Goal: Task Accomplishment & Management: Use online tool/utility

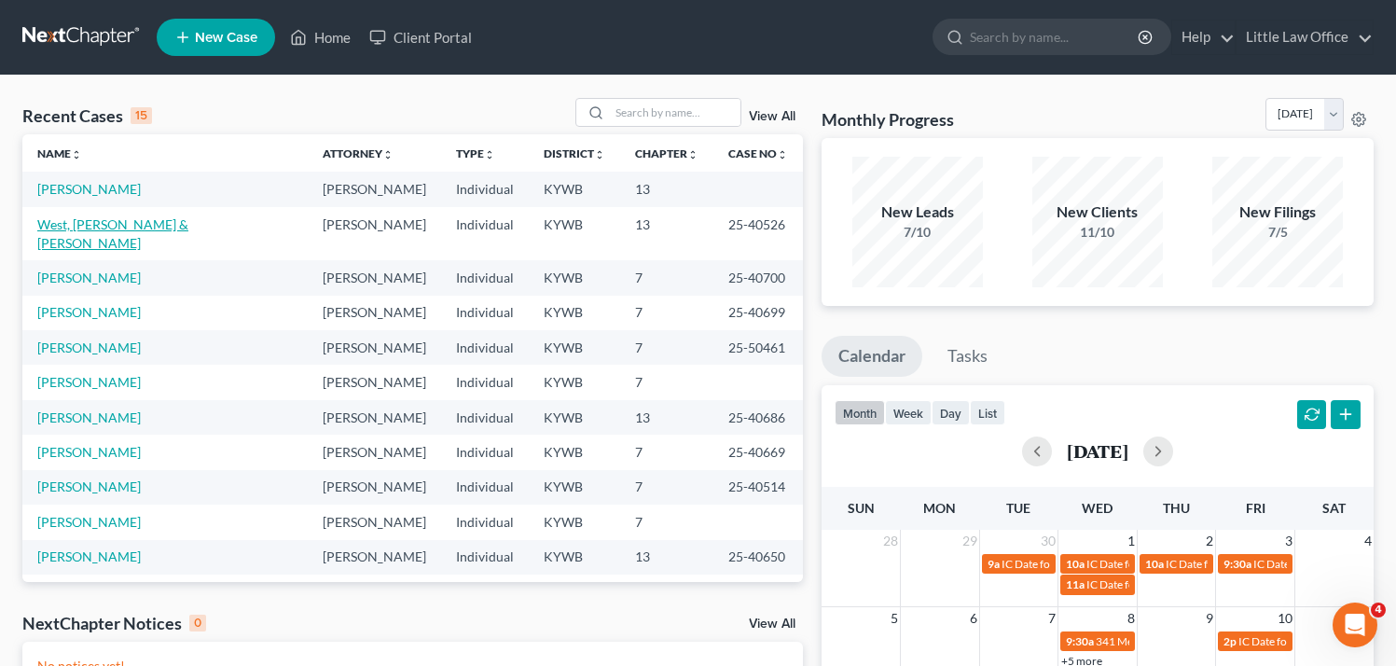
click at [152, 224] on link "West, [PERSON_NAME] & [PERSON_NAME]" at bounding box center [112, 233] width 151 height 35
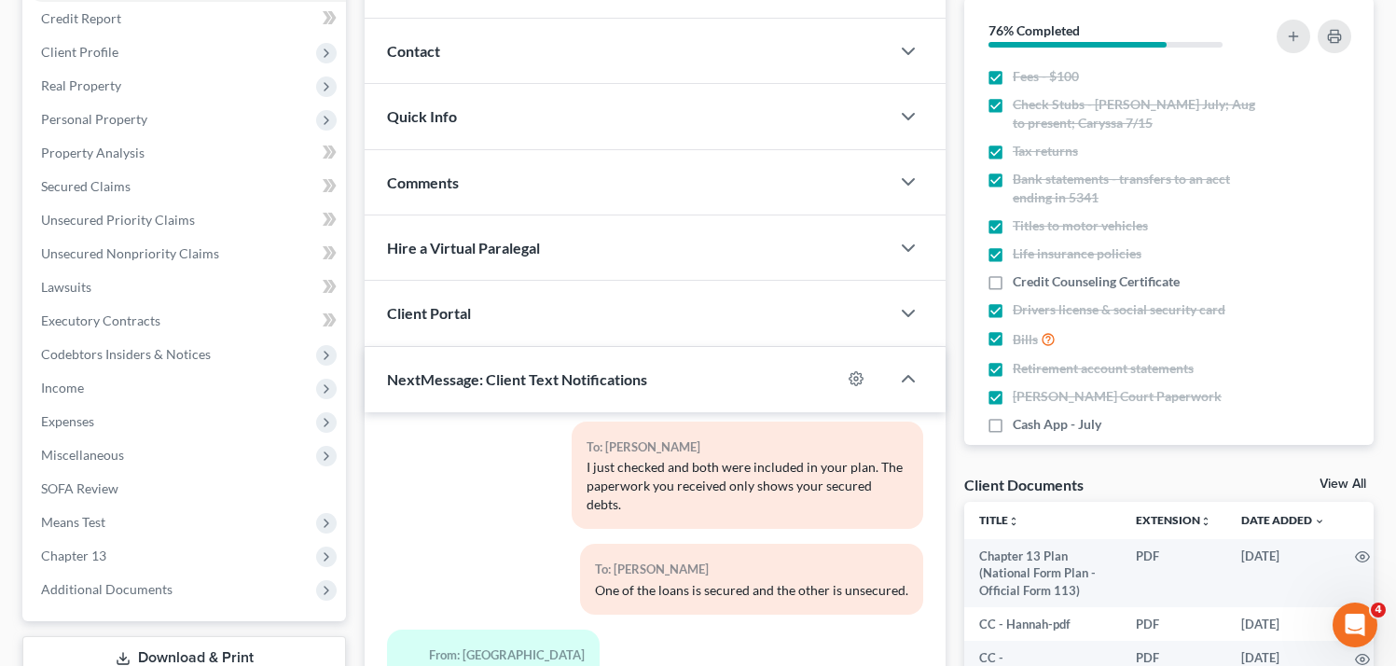
scroll to position [461, 0]
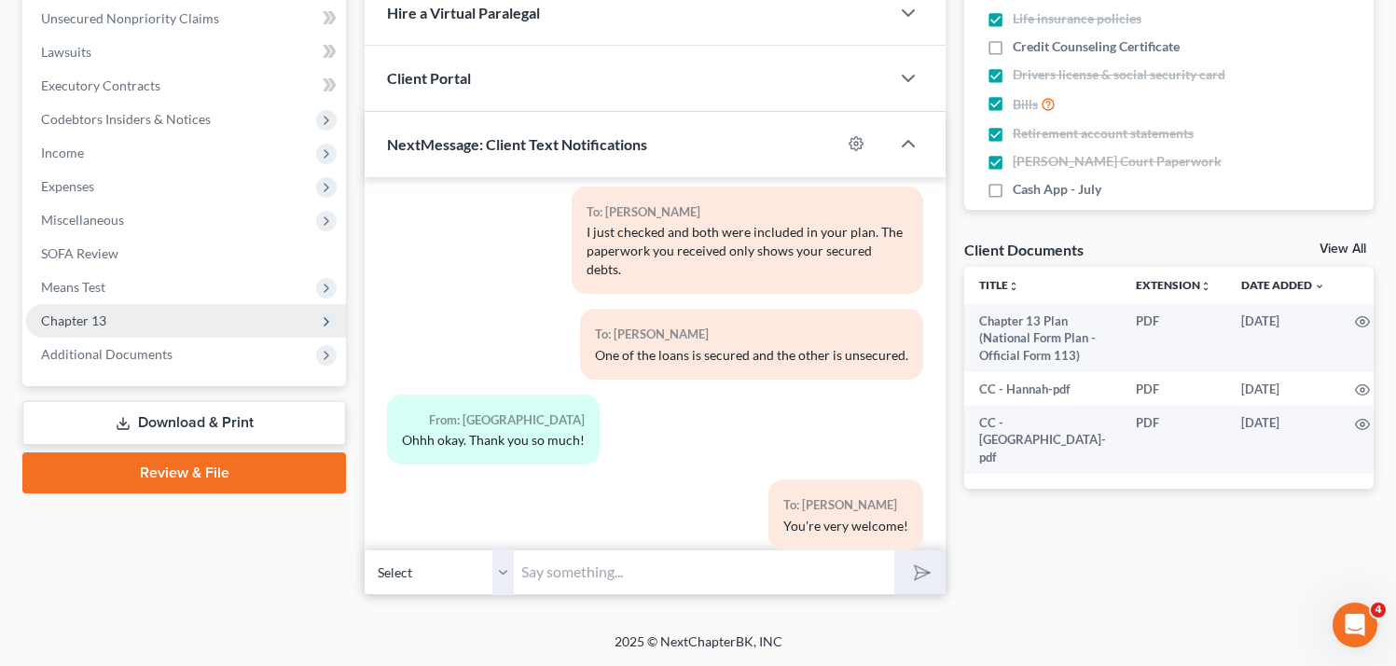
click at [102, 330] on span "Chapter 13" at bounding box center [186, 321] width 320 height 34
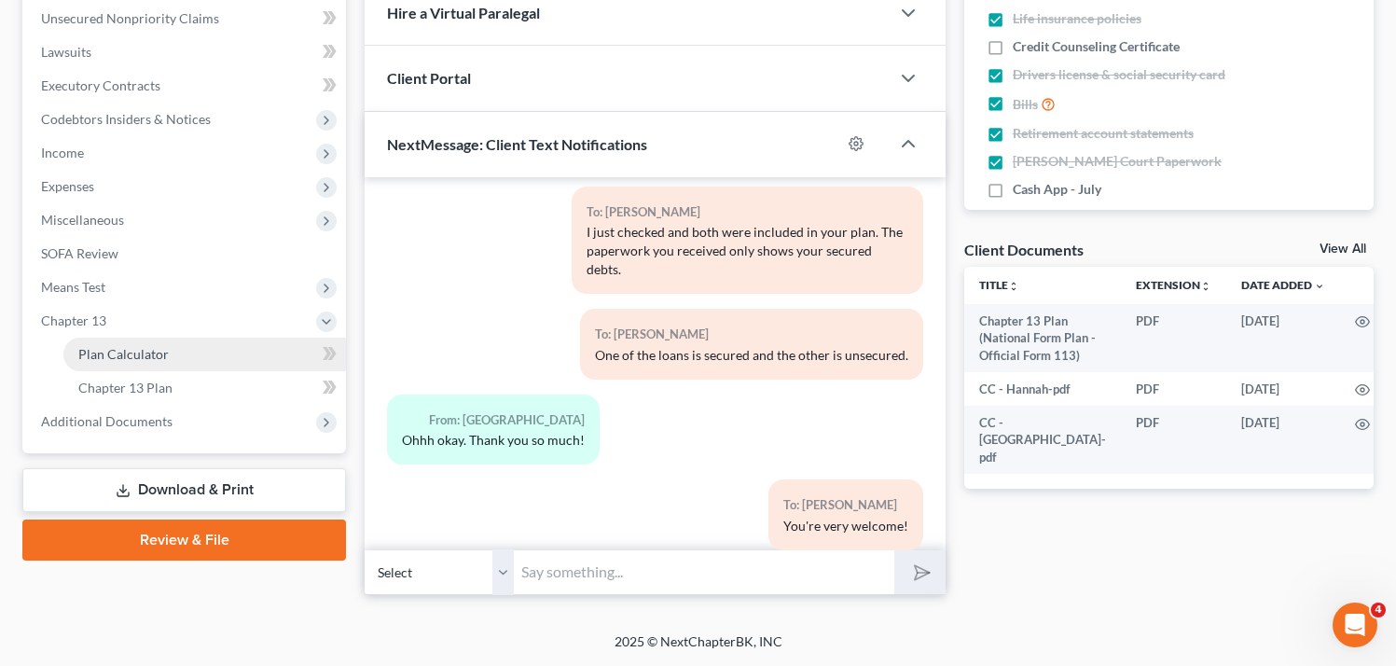
click at [117, 352] on span "Plan Calculator" at bounding box center [123, 354] width 90 height 16
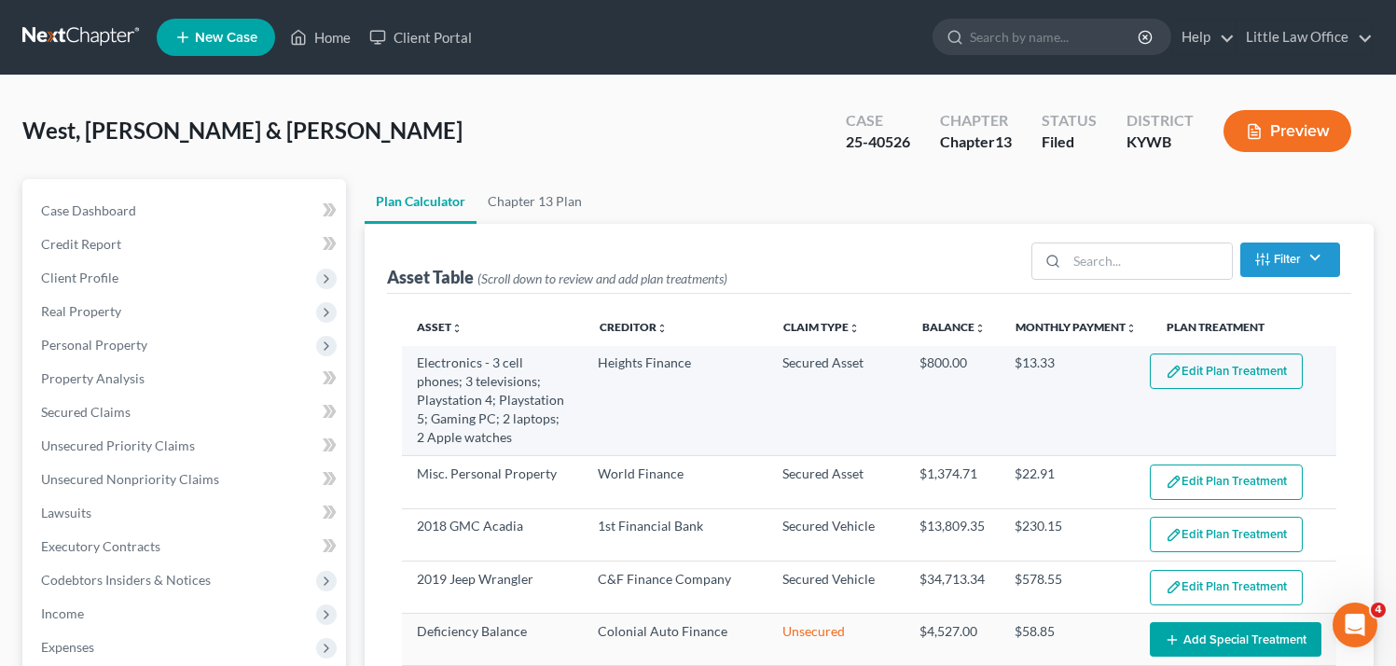
select select "59"
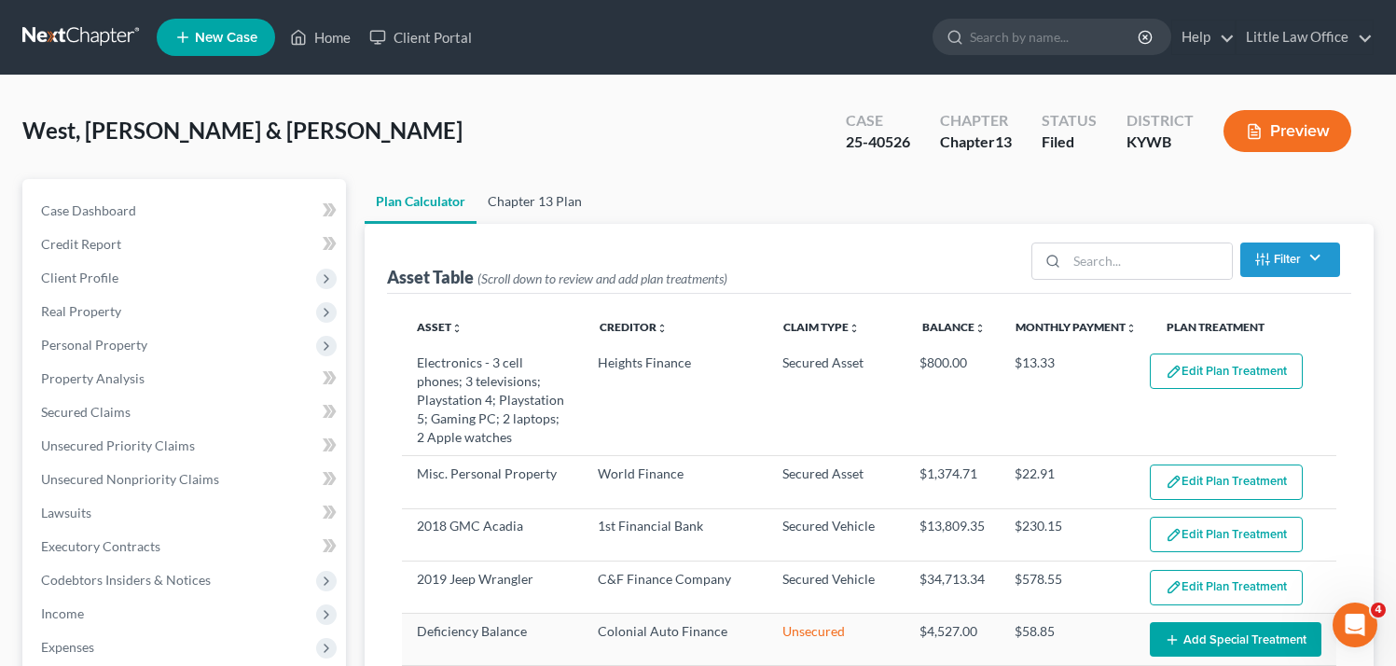
click at [527, 215] on link "Chapter 13 Plan" at bounding box center [535, 201] width 117 height 45
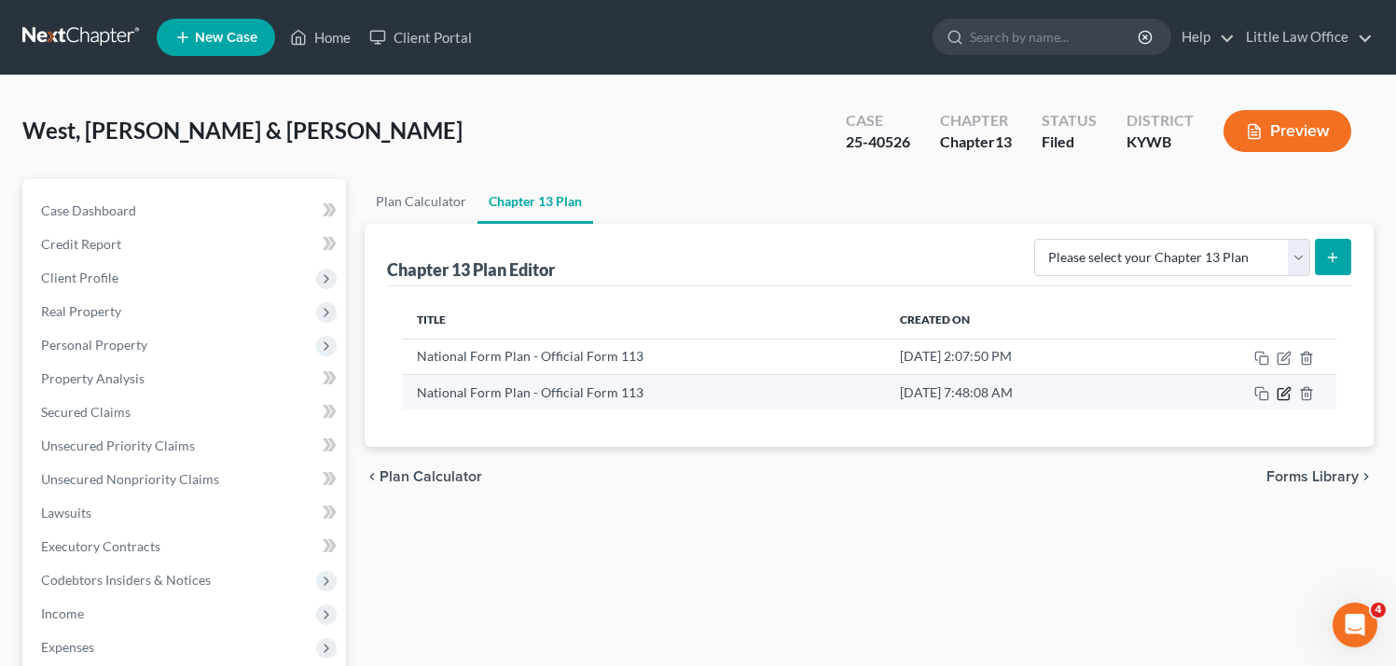
click at [1287, 398] on icon "button" at bounding box center [1284, 393] width 15 height 15
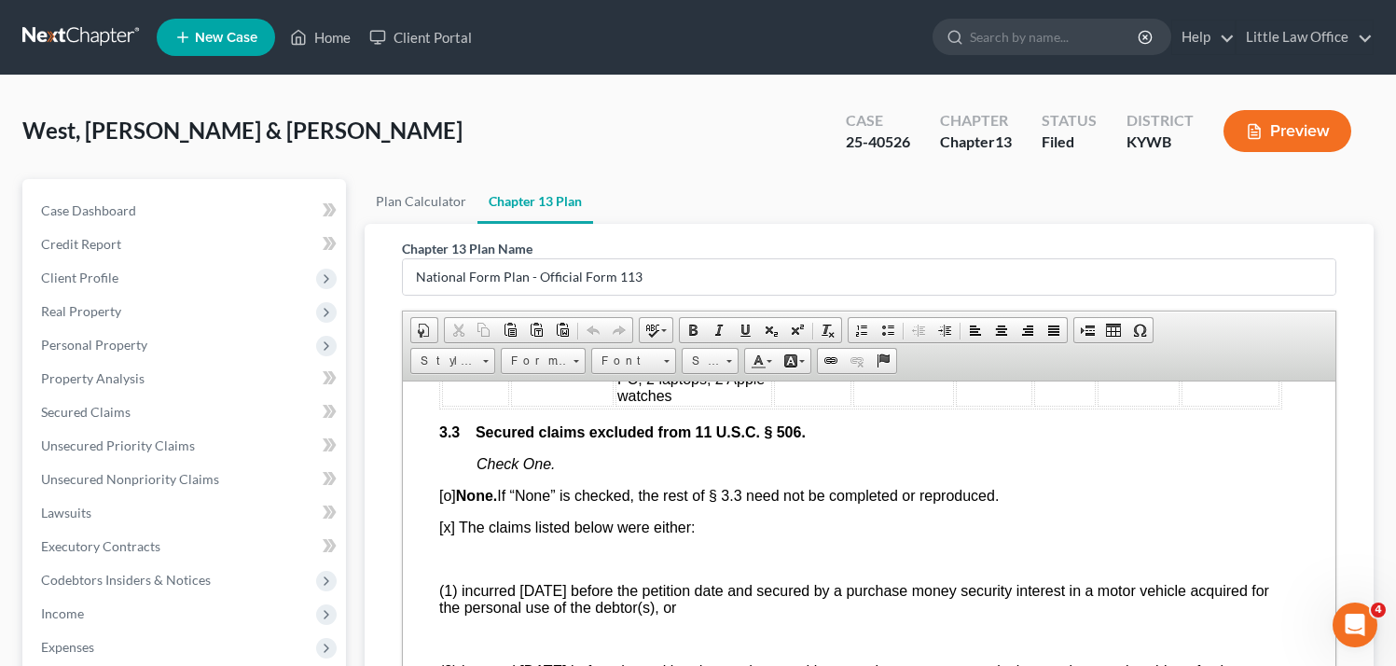
scroll to position [2727, 8]
